Goal: Task Accomplishment & Management: Manage account settings

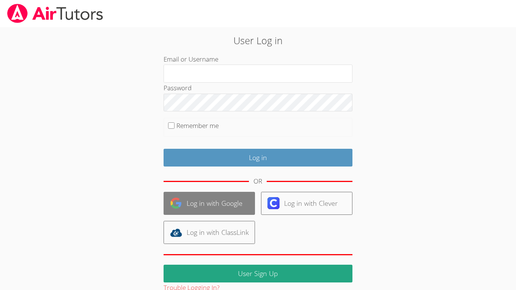
click at [204, 197] on link "Log in with Google" at bounding box center [209, 203] width 91 height 23
